Goal: Transaction & Acquisition: Purchase product/service

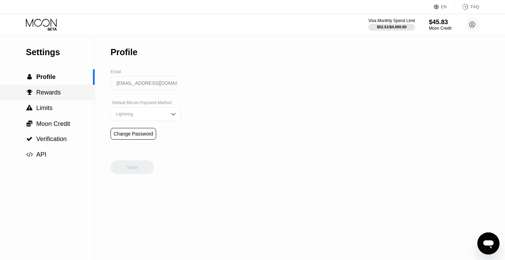
click at [69, 89] on div " Rewards" at bounding box center [47, 92] width 95 height 7
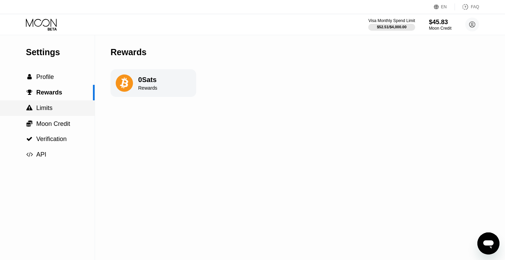
click at [71, 105] on div " Limits" at bounding box center [47, 108] width 95 height 7
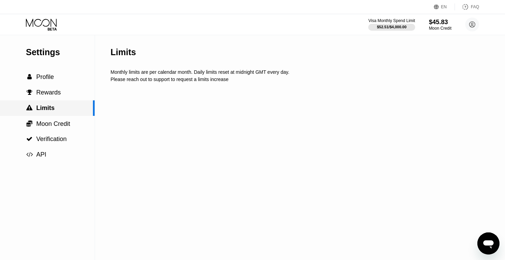
click at [73, 115] on div " Limits" at bounding box center [47, 108] width 95 height 16
click at [71, 126] on div " Moon Credit" at bounding box center [47, 124] width 95 height 8
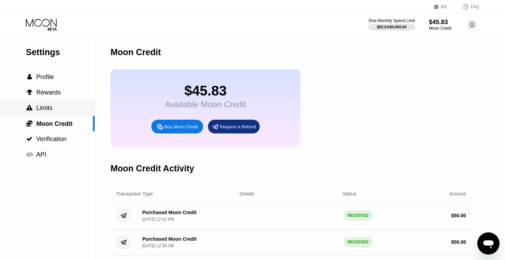
click at [82, 105] on div " Limits" at bounding box center [47, 108] width 95 height 7
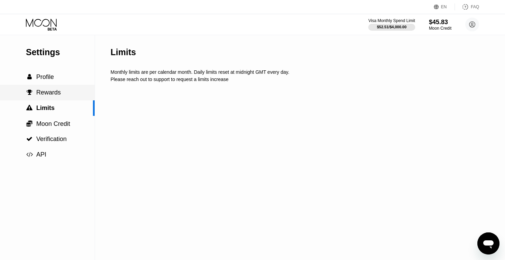
click at [80, 97] on div " Rewards" at bounding box center [47, 93] width 95 height 16
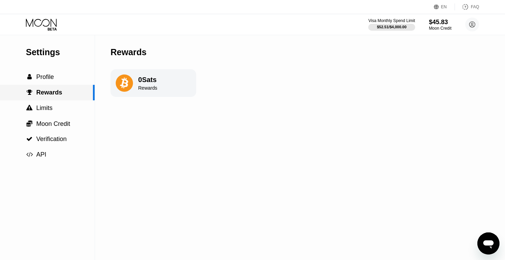
click at [82, 91] on div " Rewards" at bounding box center [46, 92] width 93 height 7
click at [81, 80] on div " Profile" at bounding box center [47, 77] width 95 height 7
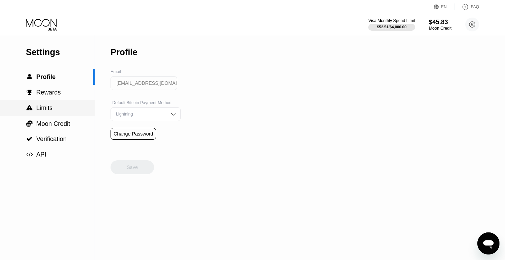
click at [80, 103] on div " Limits" at bounding box center [47, 108] width 95 height 16
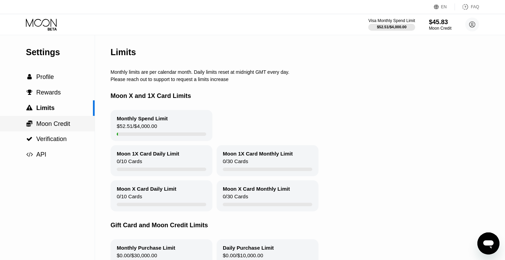
click at [79, 117] on div " Moon Credit" at bounding box center [47, 124] width 95 height 16
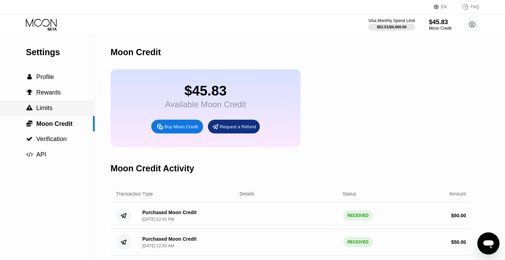
click at [76, 109] on div " Limits" at bounding box center [47, 108] width 95 height 7
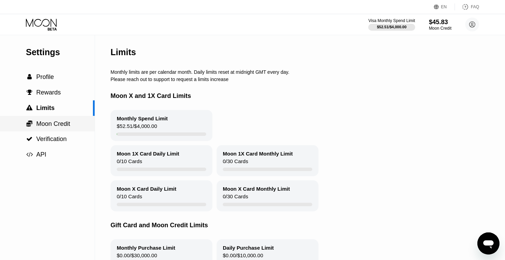
click at [74, 122] on div " Moon Credit" at bounding box center [47, 124] width 95 height 8
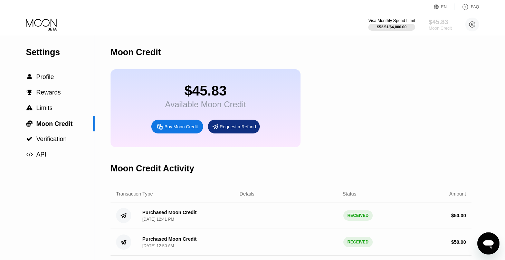
click at [440, 27] on div "Moon Credit" at bounding box center [439, 28] width 23 height 5
click at [184, 129] on div "Buy Moon Credit" at bounding box center [180, 127] width 33 height 6
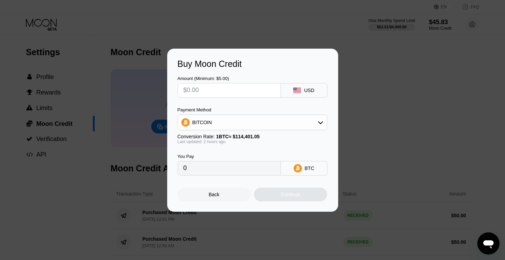
click at [223, 101] on div "Amount (Minimum: $5.00) USD Payment Method BITCOIN Conversion Rate: 1 BTC ≈ $11…" at bounding box center [252, 122] width 150 height 107
click at [224, 88] on input "text" at bounding box center [228, 91] width 91 height 14
type input "$2"
type input "0.00001749"
type input "$20"
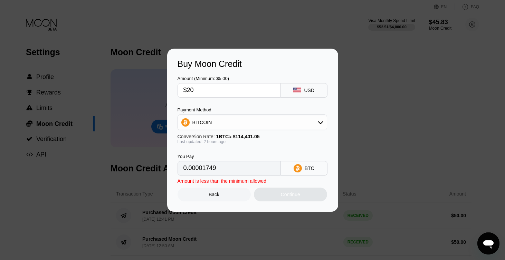
type input "0.00017488"
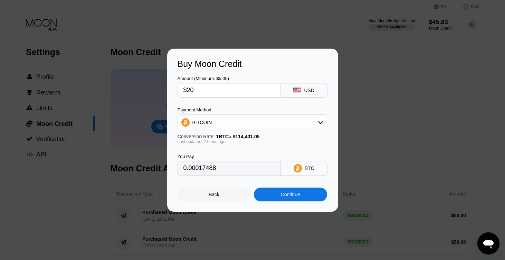
type input "$20"
click at [295, 194] on div "Continue" at bounding box center [290, 195] width 19 height 6
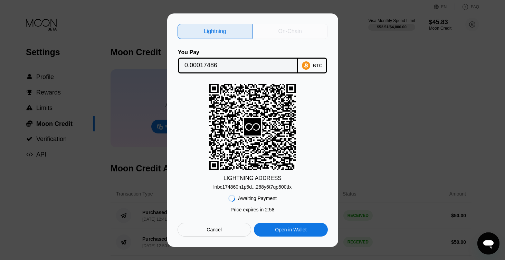
click at [281, 35] on div "On-Chain" at bounding box center [289, 31] width 75 height 15
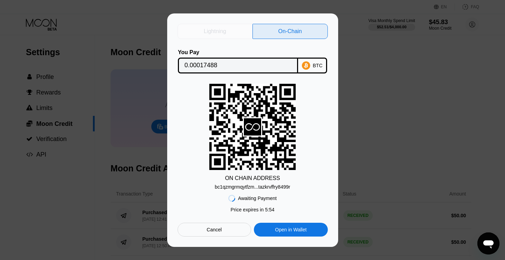
click at [241, 30] on div "Lightning" at bounding box center [214, 31] width 75 height 15
type input "0.00017486"
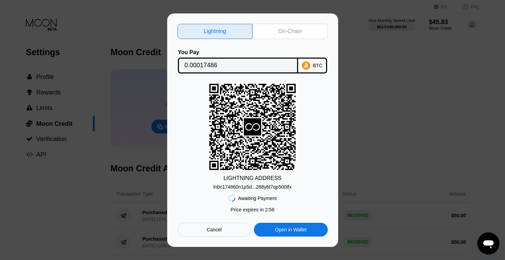
click at [243, 67] on input "0.00017486" at bounding box center [237, 66] width 107 height 14
click at [212, 237] on div "Lightning On-Chain You Pay 0.00017486 BTC LIGHTNING ADDRESS lnbc174860n1p5d...2…" at bounding box center [252, 130] width 171 height 234
click at [212, 231] on div "Cancel" at bounding box center [213, 230] width 15 height 6
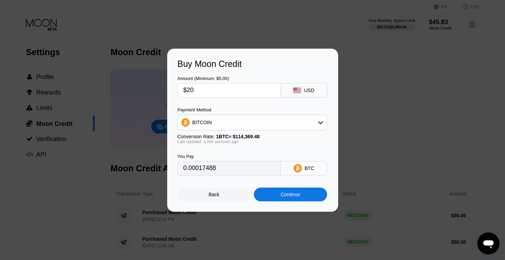
click at [307, 195] on div "Continue" at bounding box center [290, 195] width 73 height 14
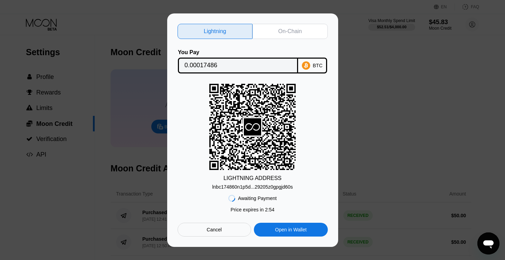
click at [301, 38] on div "On-Chain" at bounding box center [289, 31] width 75 height 15
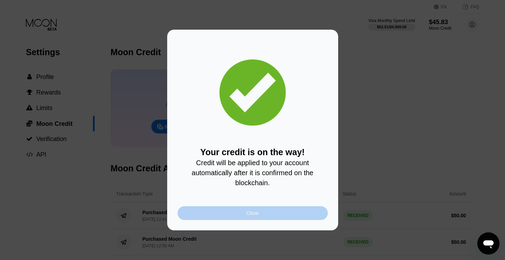
click at [305, 213] on div "Close" at bounding box center [252, 213] width 150 height 14
